Goal: Navigation & Orientation: Find specific page/section

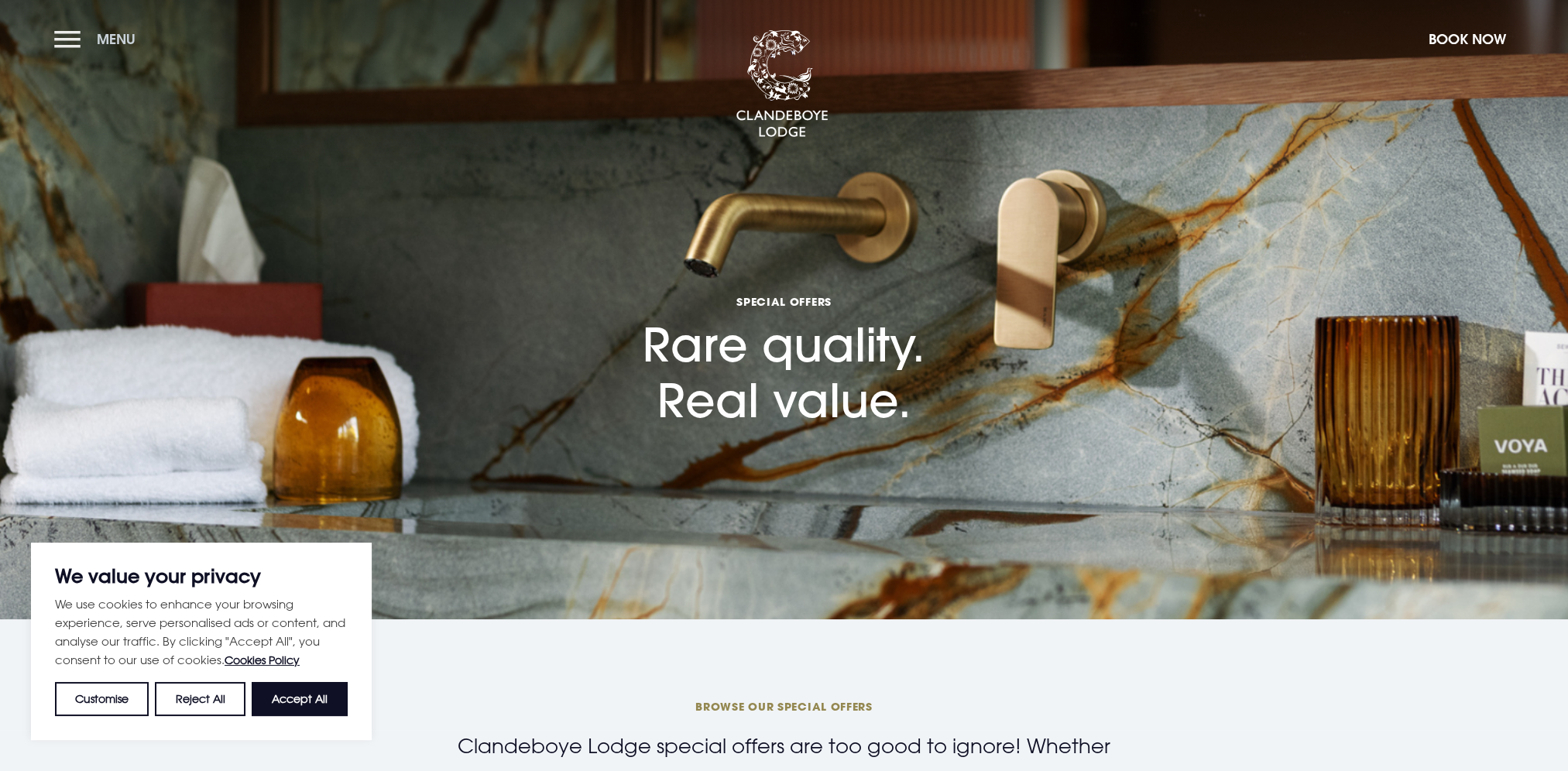
click at [65, 33] on button "Menu" at bounding box center [98, 39] width 89 height 33
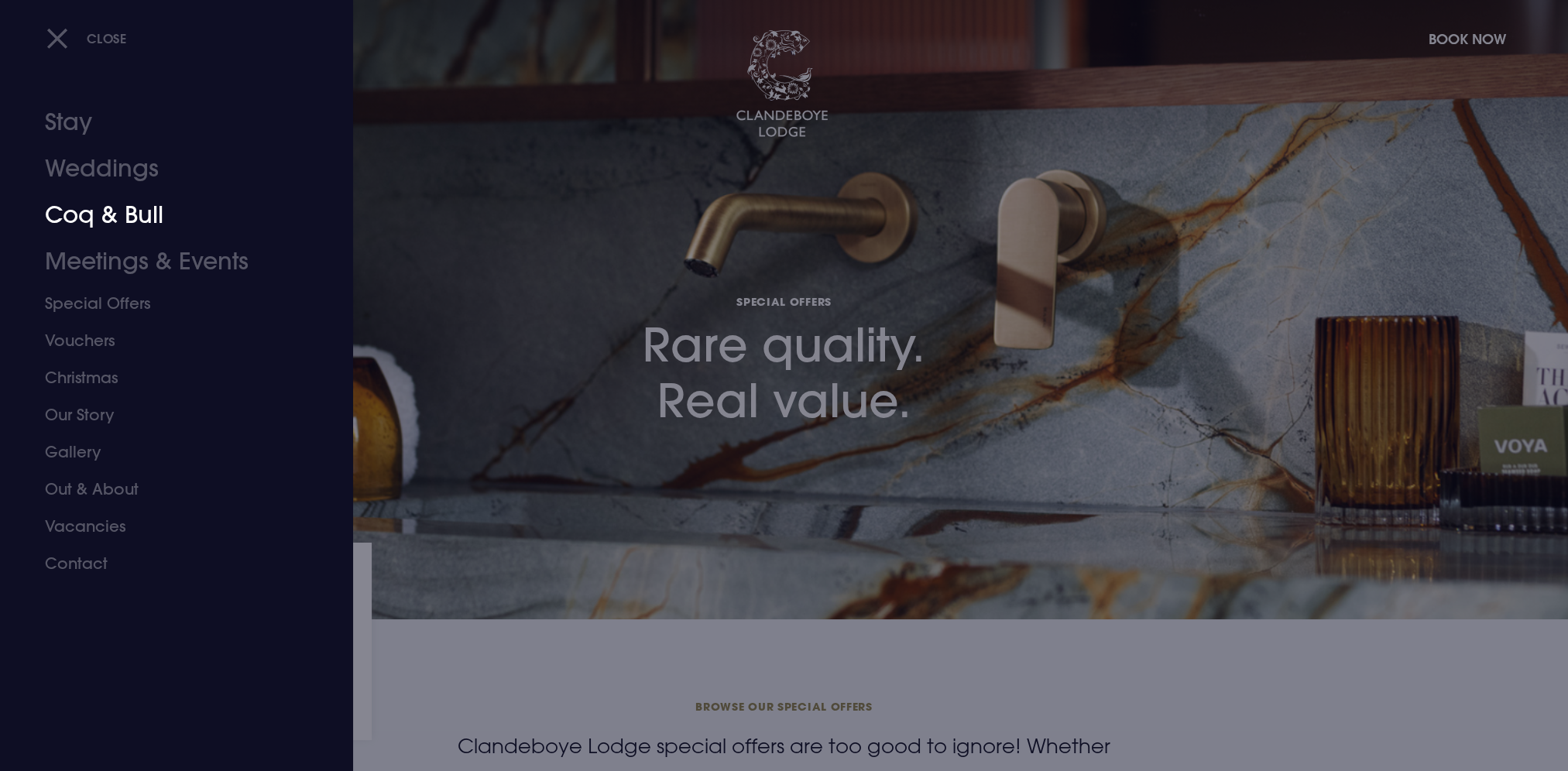
click at [112, 208] on link "Coq & Bull" at bounding box center [168, 215] width 245 height 47
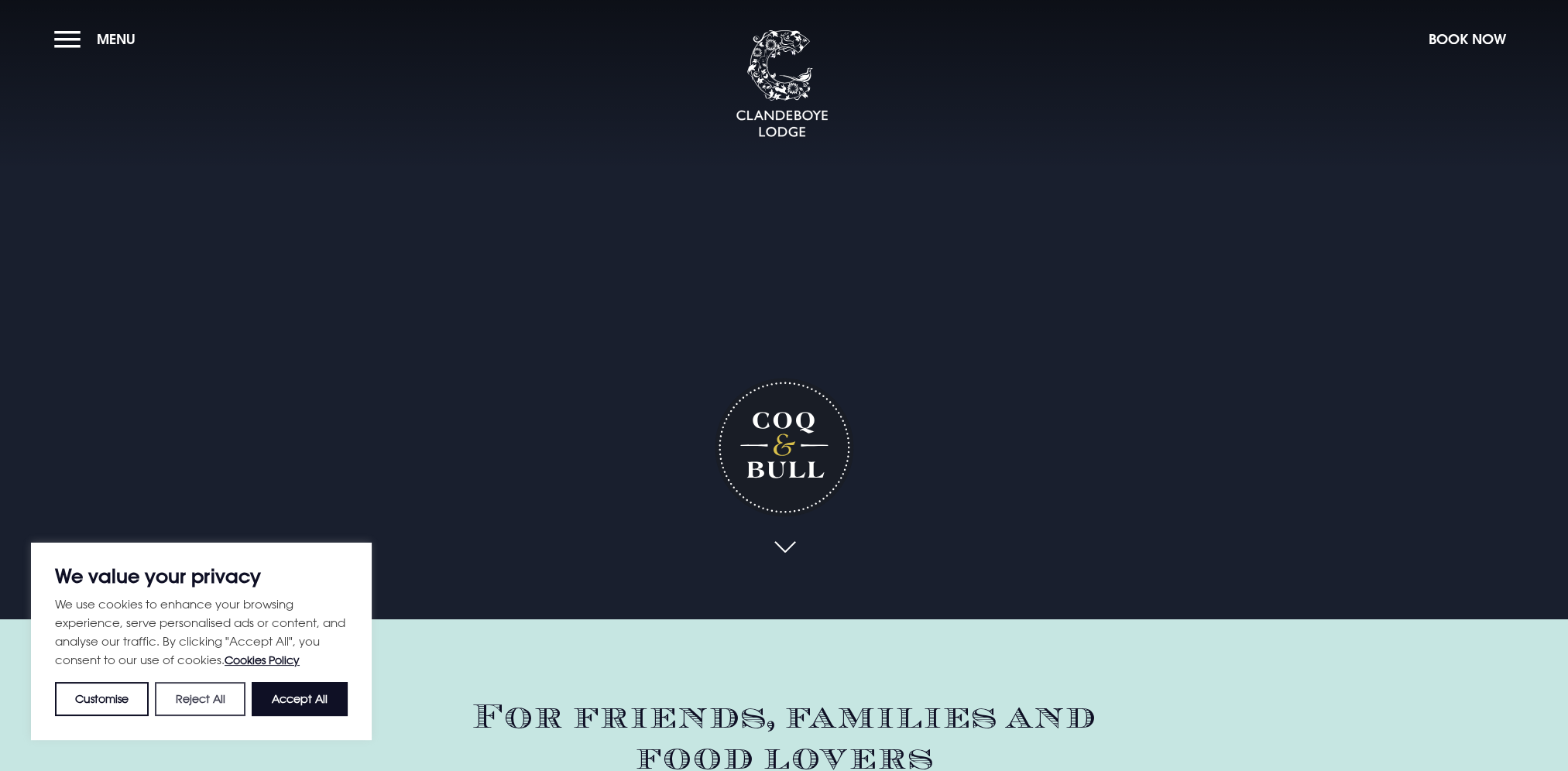
click at [184, 700] on button "Reject All" at bounding box center [200, 698] width 90 height 34
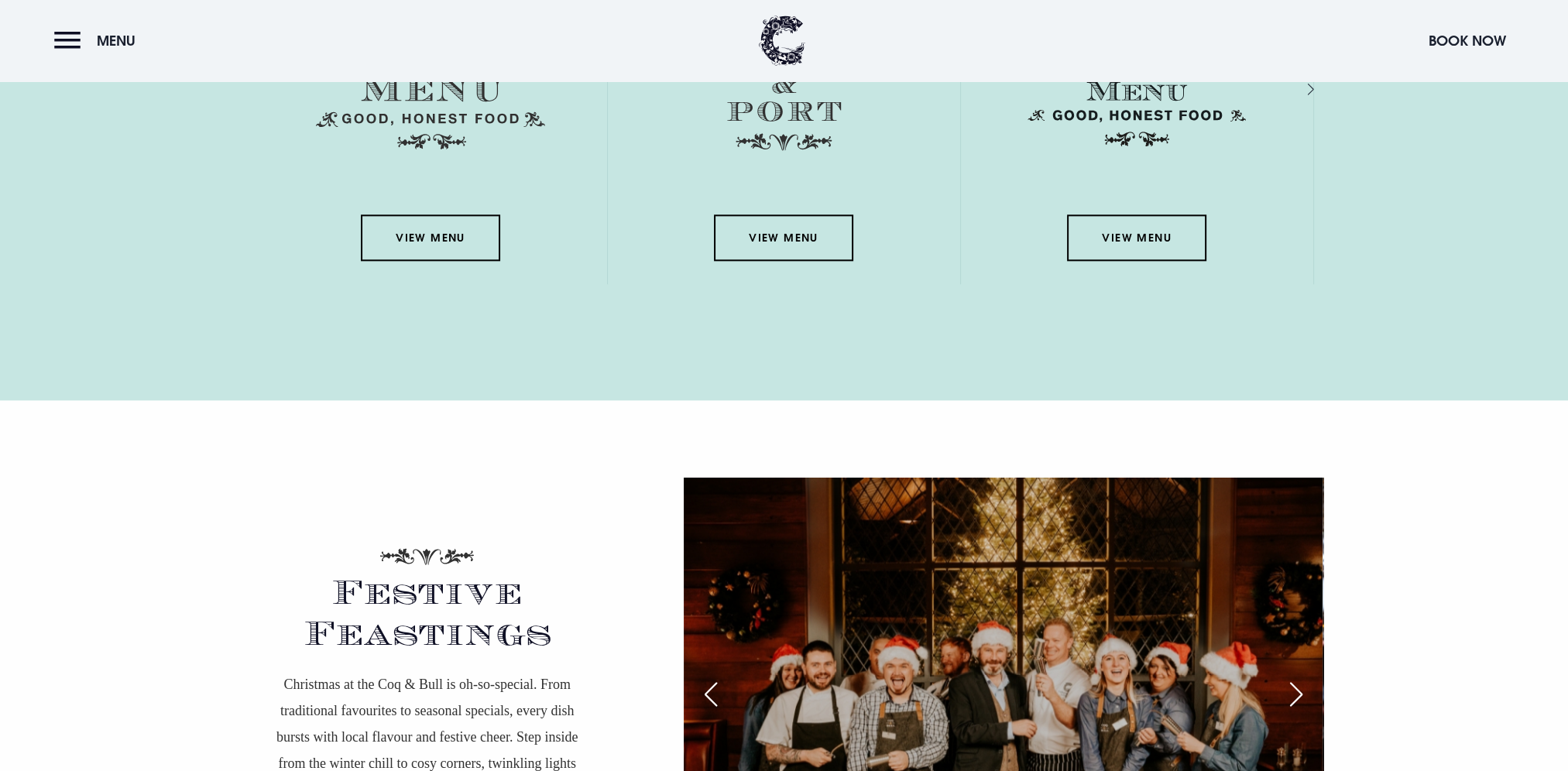
scroll to position [2401, 0]
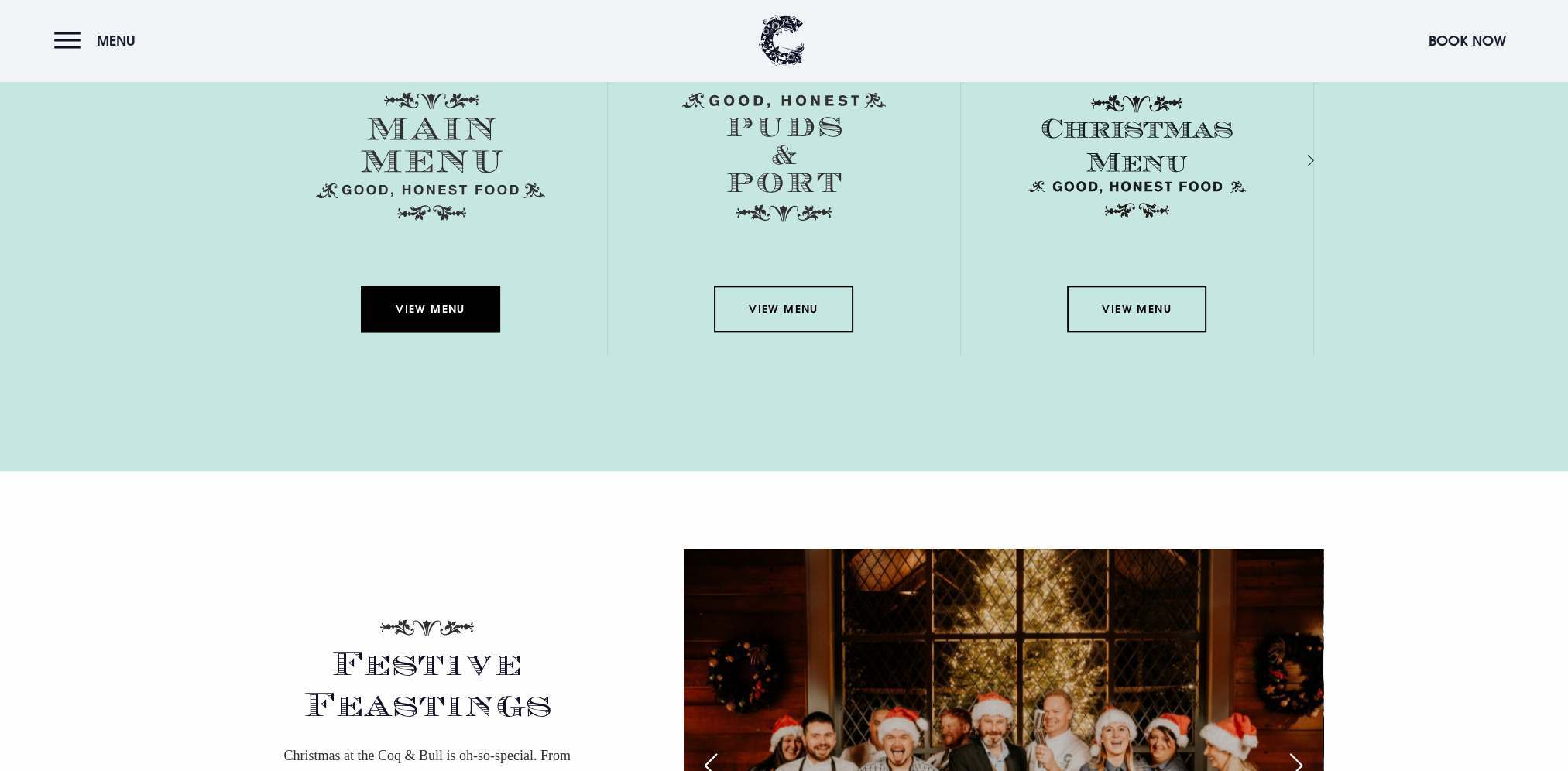
click at [468, 298] on link "View Menu" at bounding box center [430, 309] width 139 height 47
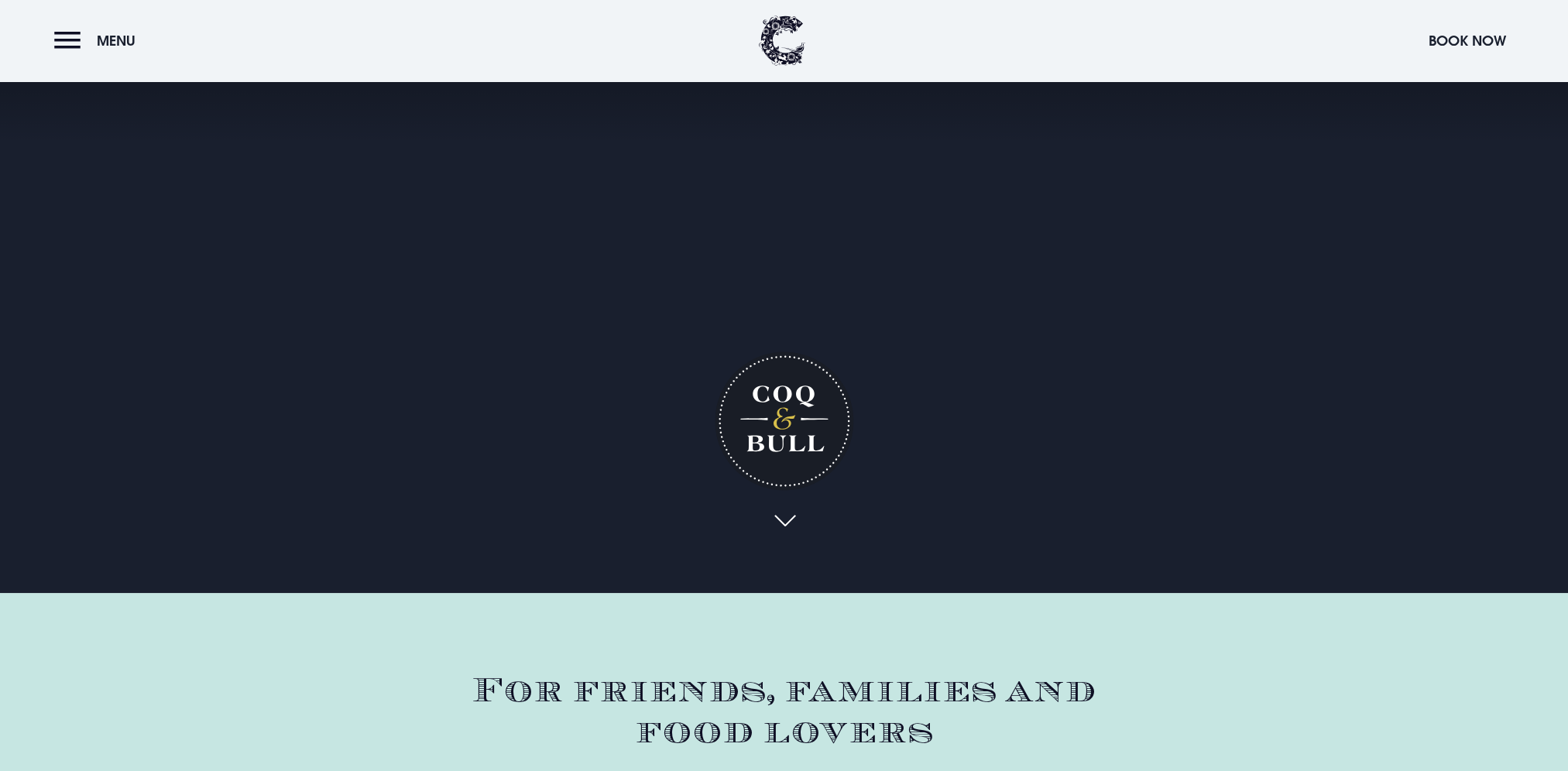
scroll to position [0, 0]
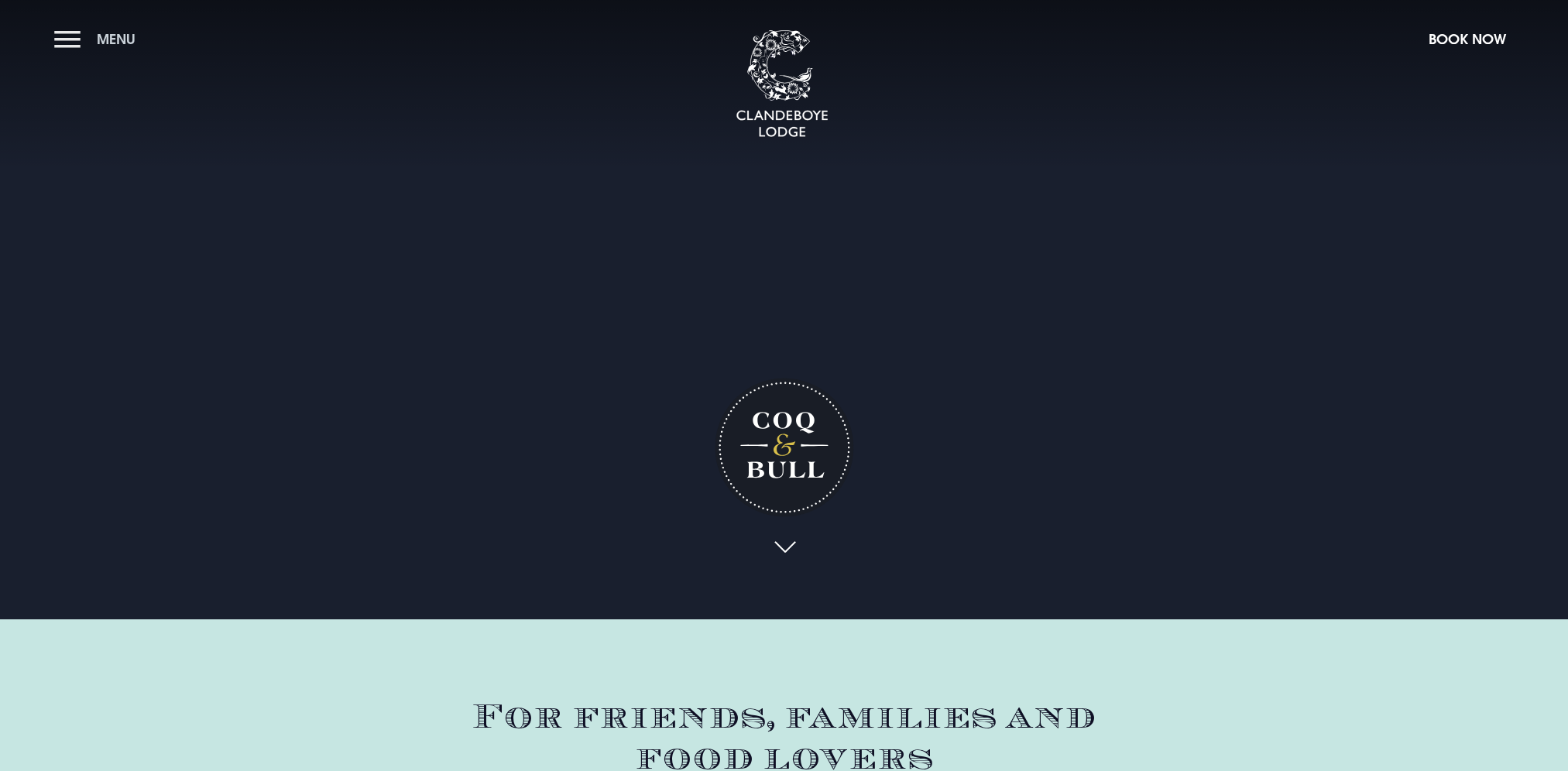
click at [68, 27] on button "Menu" at bounding box center [98, 39] width 89 height 33
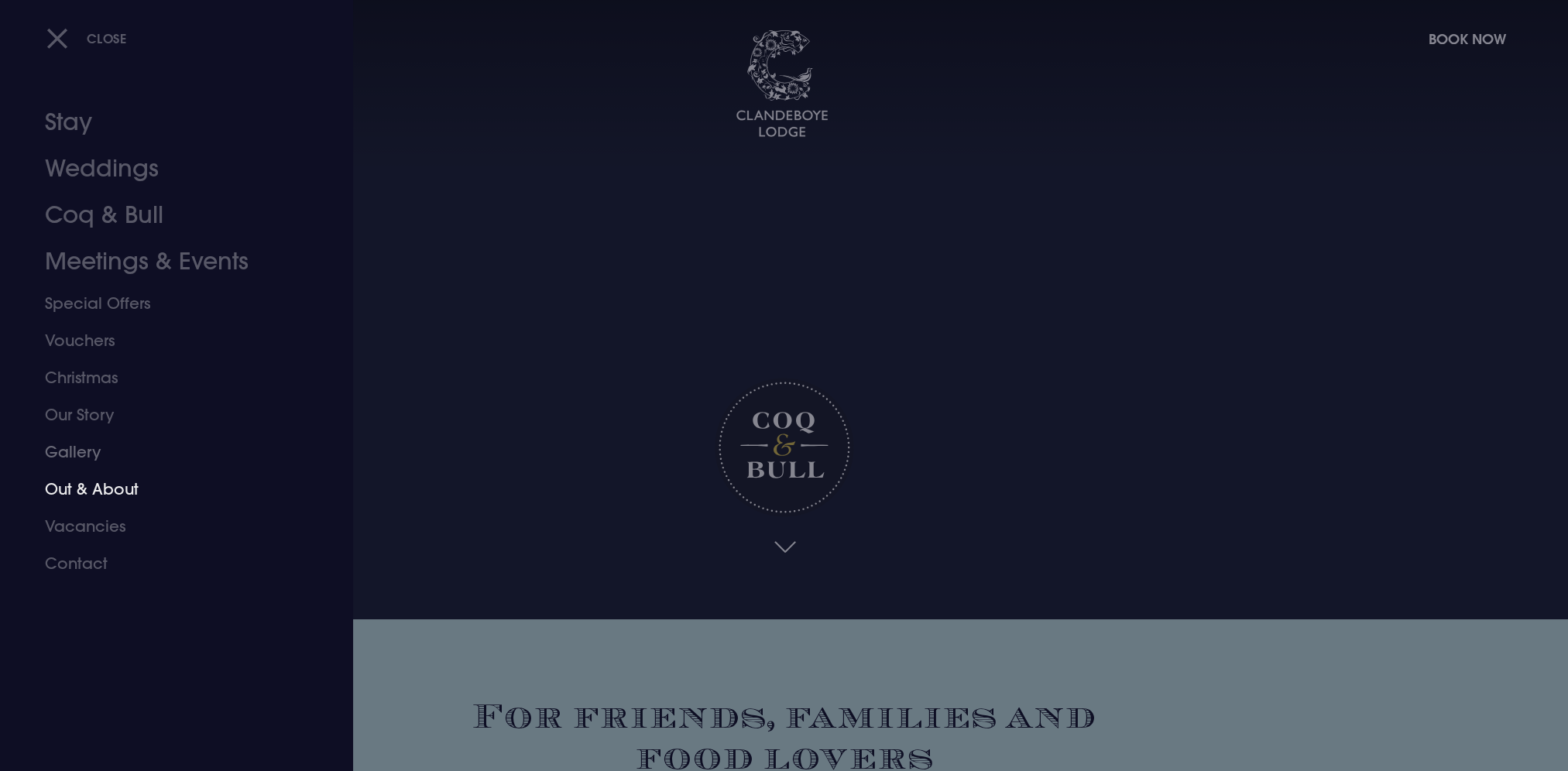
click at [123, 483] on link "Out & About" at bounding box center [168, 489] width 245 height 38
